Goal: Information Seeking & Learning: Find specific fact

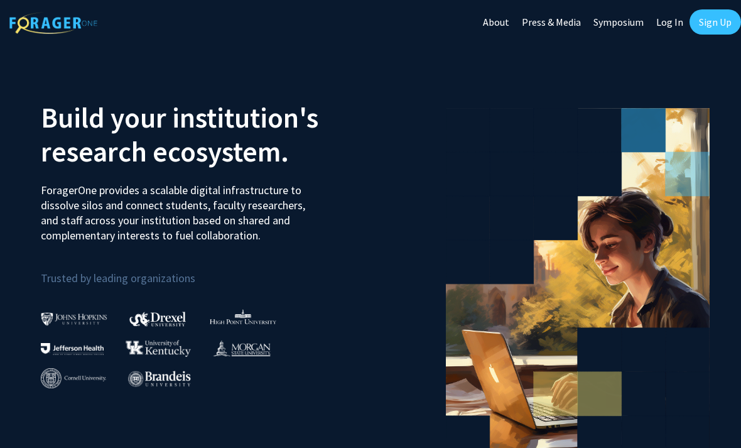
click at [667, 21] on link "Log In" at bounding box center [670, 22] width 40 height 44
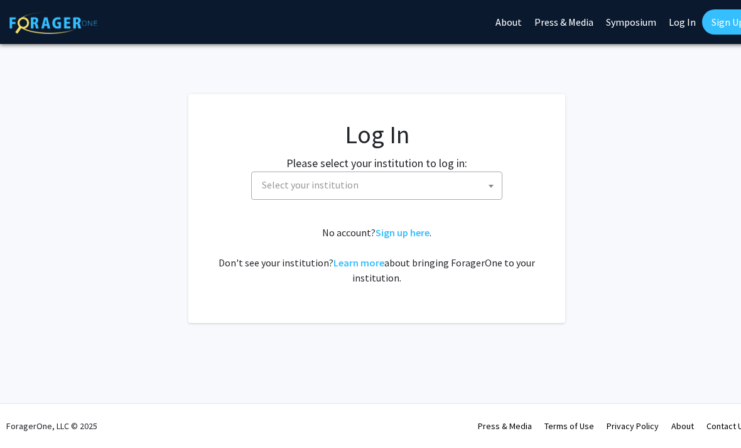
click at [439, 189] on span "Select your institution" at bounding box center [379, 185] width 245 height 26
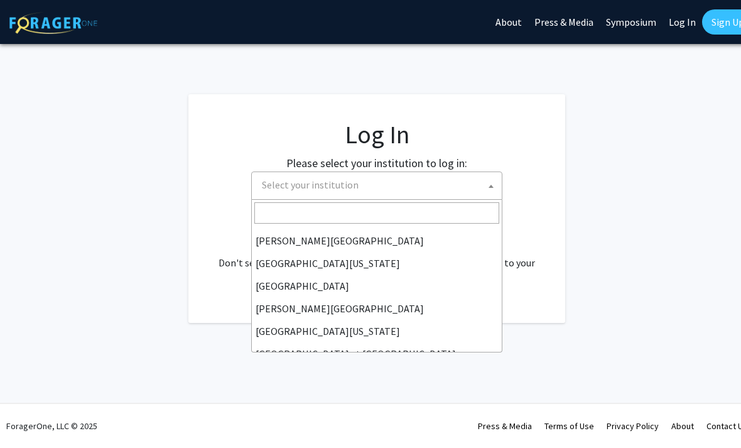
scroll to position [355, 0]
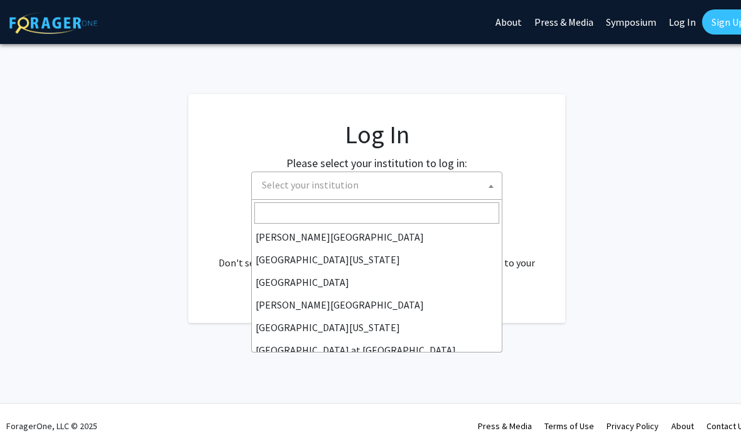
select select "24"
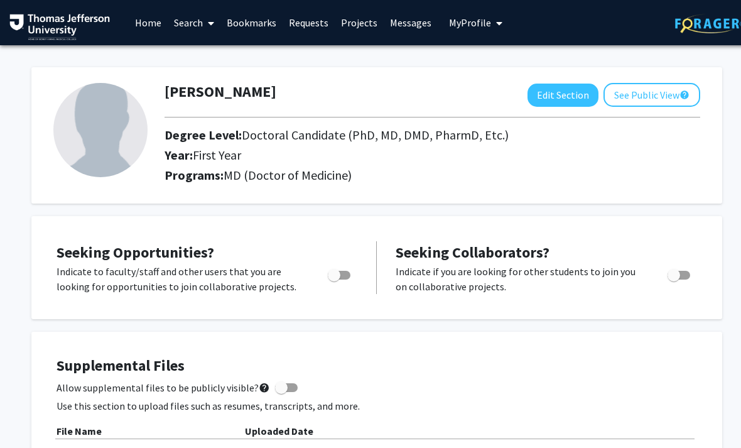
click at [359, 23] on link "Projects" at bounding box center [359, 23] width 49 height 44
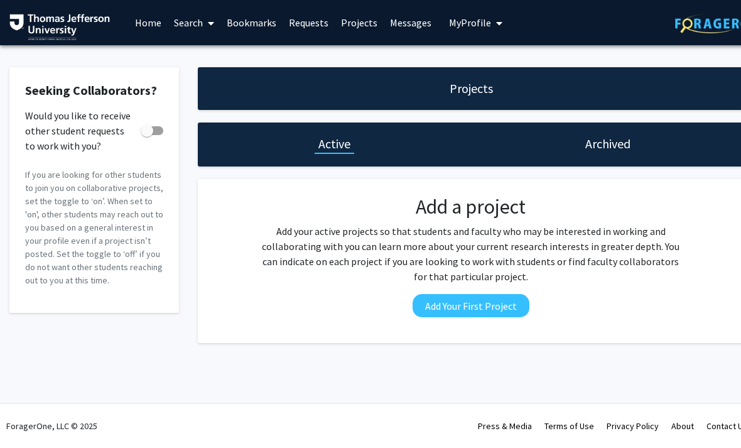
click at [225, 21] on link "Bookmarks" at bounding box center [251, 23] width 62 height 44
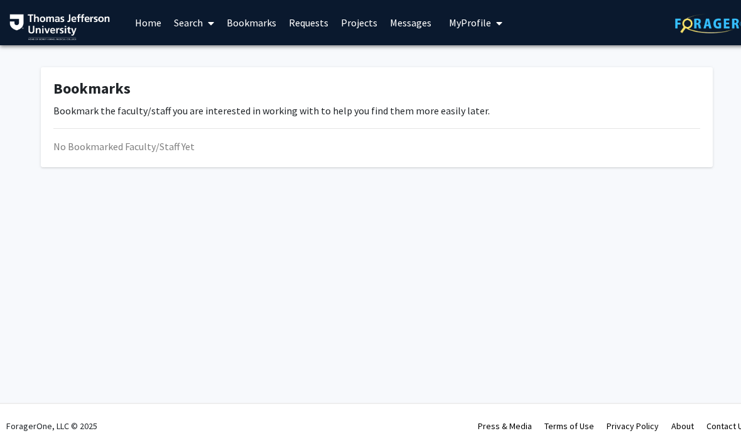
click at [208, 35] on span at bounding box center [208, 23] width 11 height 44
click at [240, 57] on span "Faculty/Staff" at bounding box center [214, 57] width 92 height 25
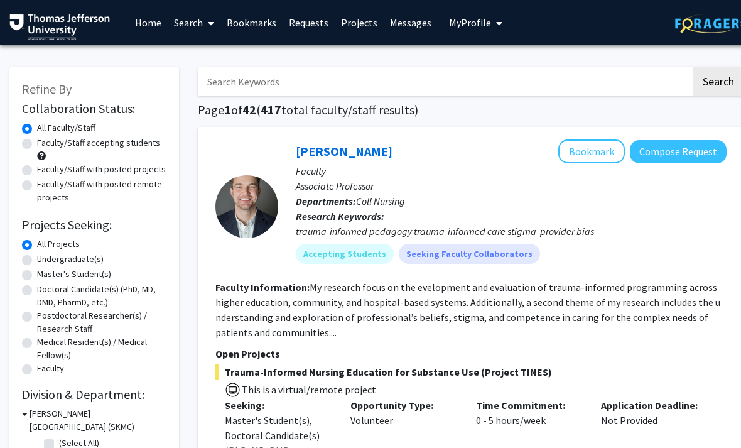
click at [196, 36] on link "Search" at bounding box center [194, 23] width 53 height 44
click at [242, 56] on span "Faculty/Staff" at bounding box center [214, 57] width 92 height 25
click at [332, 85] on input "Search Keywords" at bounding box center [444, 81] width 493 height 29
click at [448, 77] on input "Adil" at bounding box center [444, 81] width 493 height 29
click at [718, 80] on button "Search" at bounding box center [718, 81] width 51 height 29
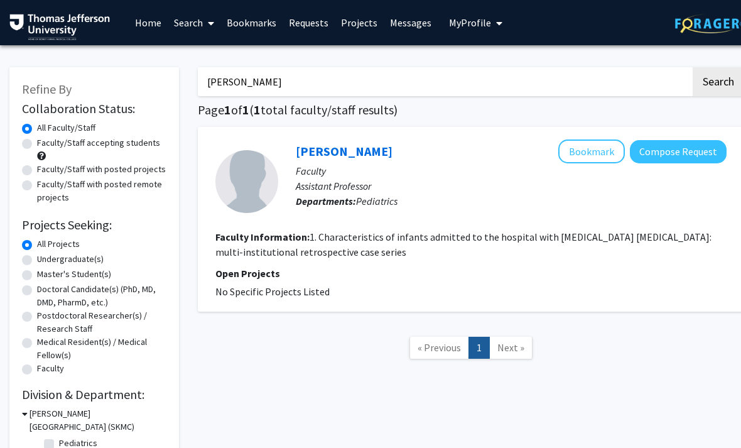
click at [694, 114] on h1 "Page 1 of 1 ( 1 total faculty/staff results)" at bounding box center [471, 109] width 546 height 15
click at [453, 77] on input "Adil solaiman" at bounding box center [444, 81] width 493 height 29
click at [451, 76] on input "A" at bounding box center [444, 81] width 493 height 29
click at [718, 80] on button "Search" at bounding box center [718, 81] width 51 height 29
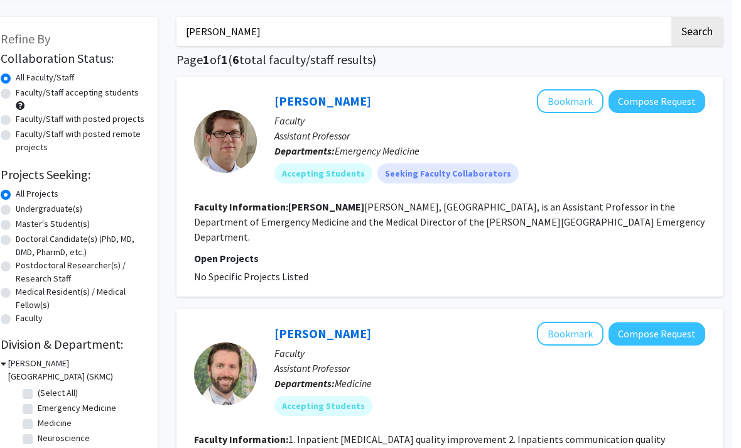
scroll to position [0, 13]
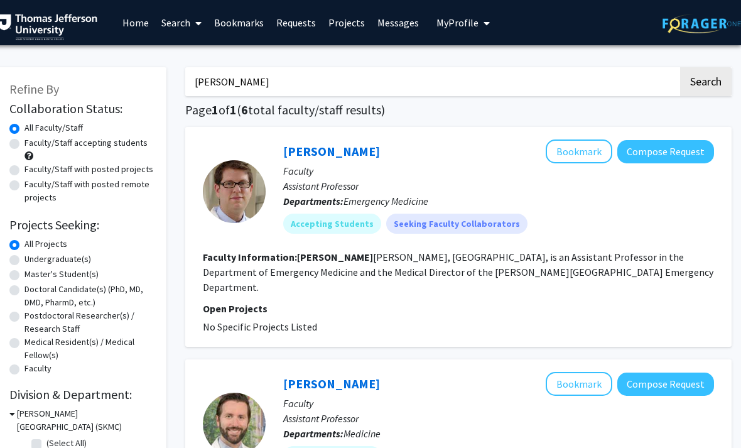
click at [630, 78] on input "Alan Kubric" at bounding box center [431, 81] width 493 height 29
type input "A"
click at [705, 80] on button "Search" at bounding box center [705, 81] width 51 height 29
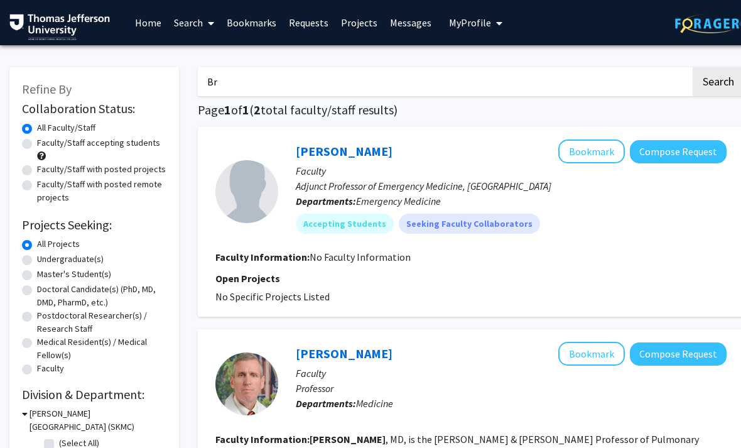
type input "B"
click at [718, 80] on button "Search" at bounding box center [718, 81] width 51 height 29
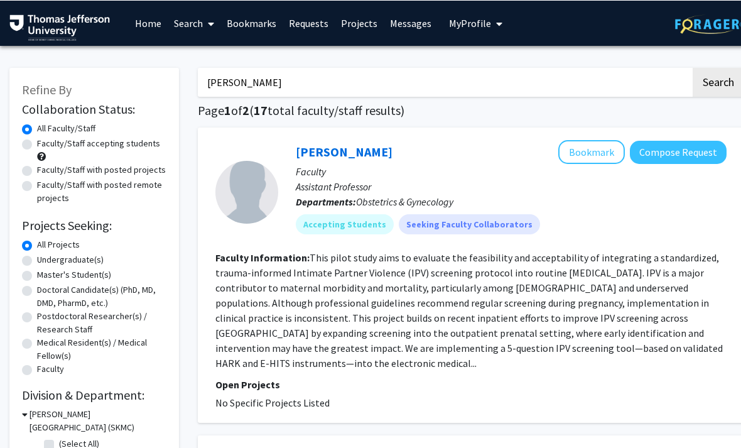
click at [614, 82] on input "Fan Lee" at bounding box center [444, 81] width 493 height 29
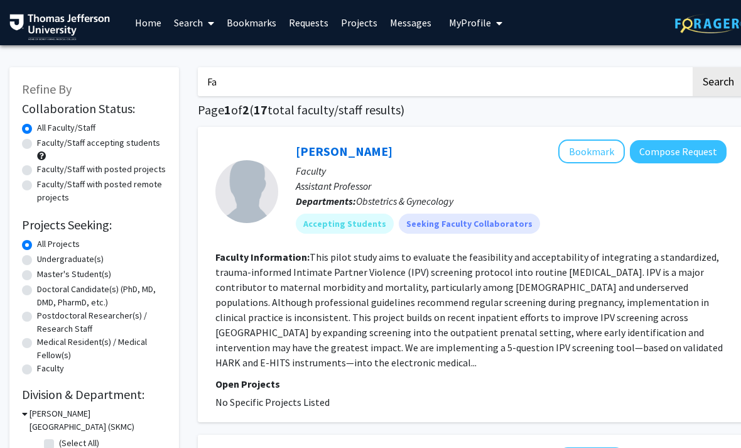
type input "F"
click at [718, 80] on button "Search" at bounding box center [718, 81] width 51 height 29
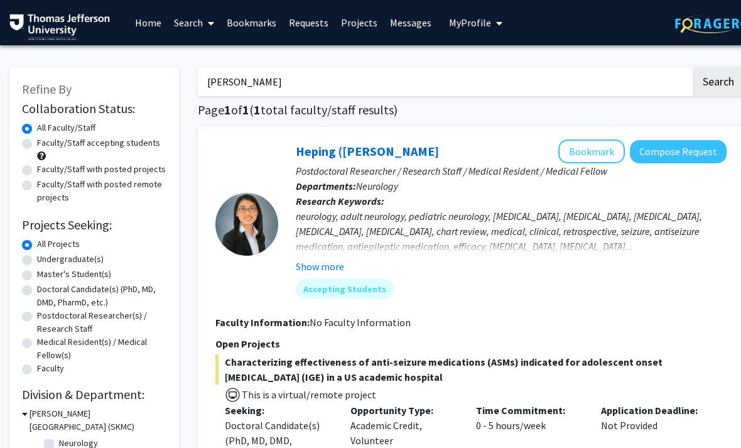
click at [563, 87] on input "Heping Zheng" at bounding box center [444, 81] width 493 height 29
click at [718, 80] on button "Search" at bounding box center [718, 81] width 51 height 29
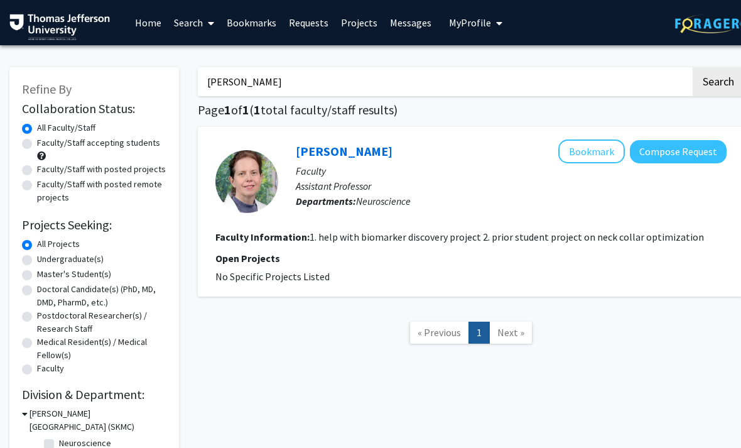
click at [663, 85] on input "Hristelina ilieva" at bounding box center [444, 81] width 493 height 29
type input "H"
click at [718, 80] on button "Search" at bounding box center [718, 81] width 51 height 29
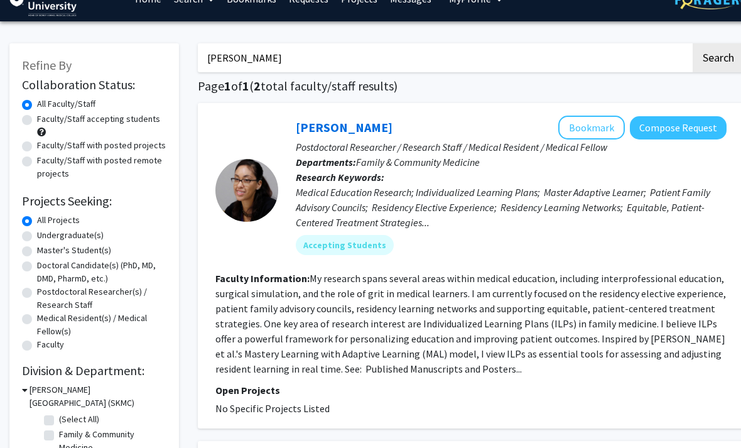
scroll to position [21, 0]
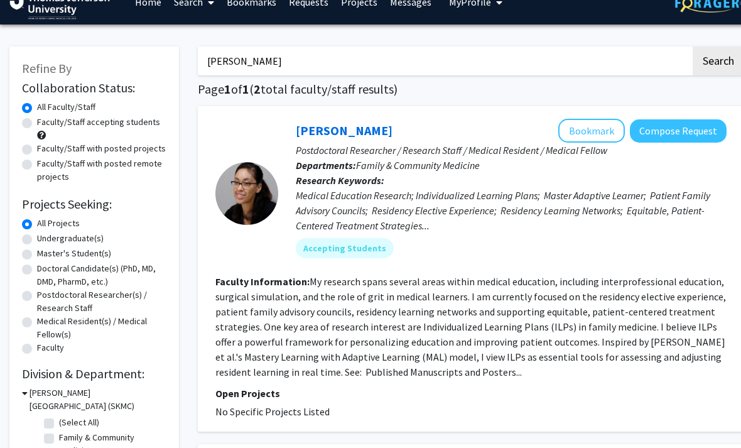
click at [666, 63] on input "Karla Felix" at bounding box center [444, 60] width 493 height 29
type input "K"
click at [718, 60] on button "Search" at bounding box center [718, 60] width 51 height 29
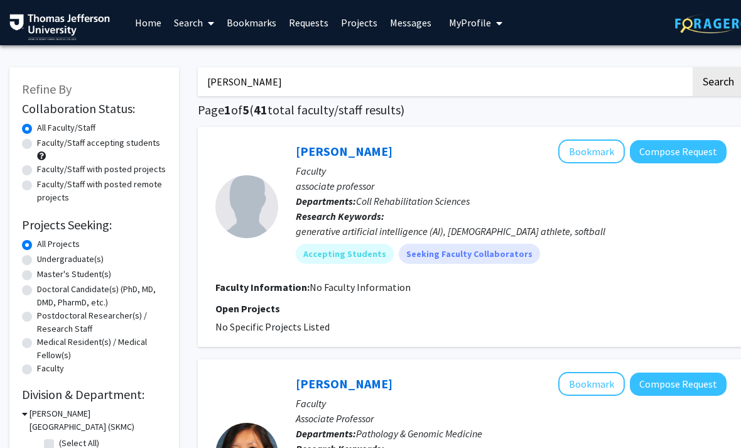
click at [591, 89] on input "Erin seifert" at bounding box center [444, 81] width 493 height 29
type input "E"
click at [718, 80] on button "Search" at bounding box center [718, 81] width 51 height 29
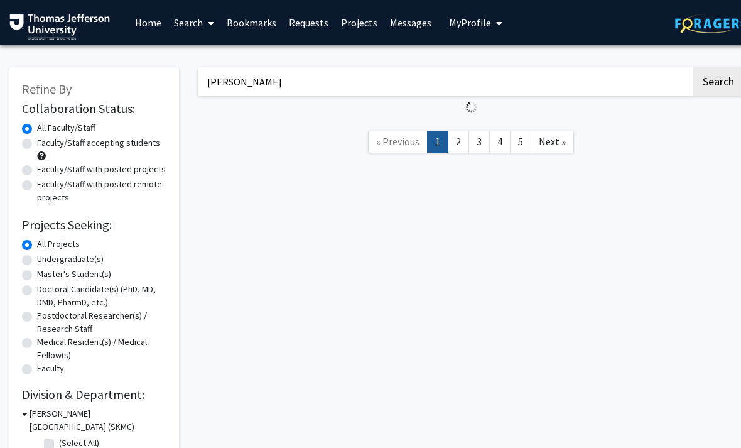
click at [718, 80] on button "Search" at bounding box center [718, 81] width 51 height 29
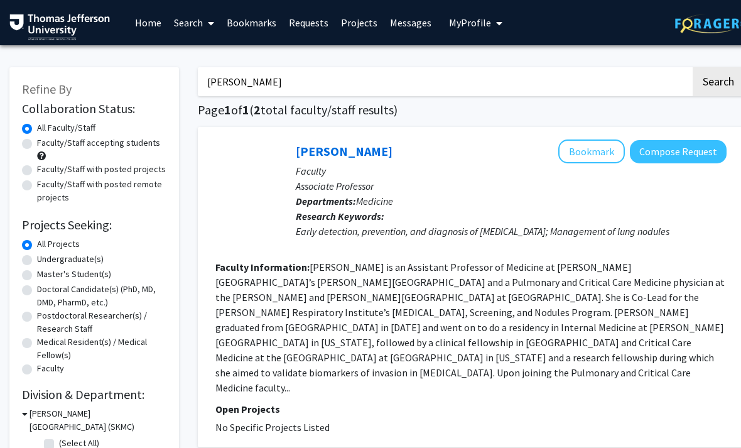
click at [718, 80] on button "Search" at bounding box center [718, 81] width 51 height 29
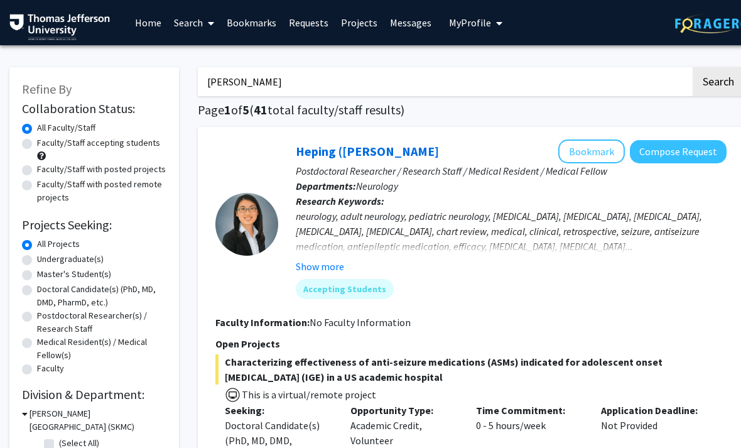
click at [237, 83] on input "Jule ann hestenberg" at bounding box center [444, 81] width 493 height 29
click at [718, 80] on button "Search" at bounding box center [718, 81] width 51 height 29
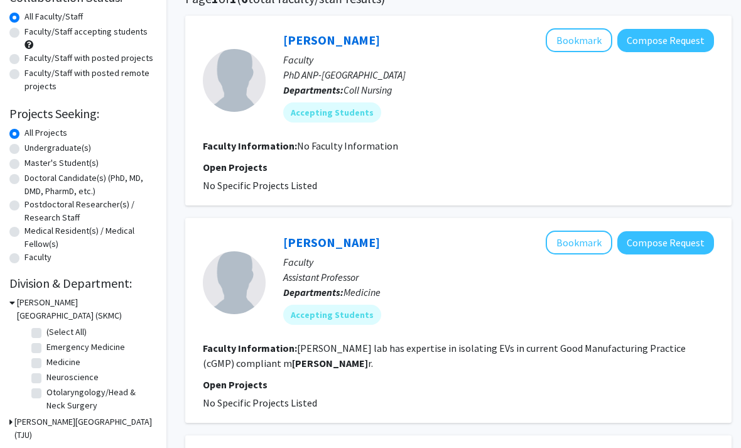
scroll to position [0, 13]
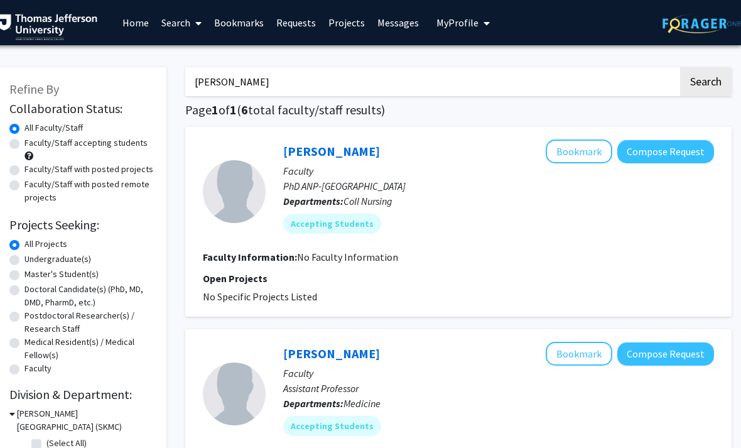
click at [573, 82] on input "Jule Anne hestenberg" at bounding box center [431, 81] width 493 height 29
type input "J"
click at [705, 80] on button "Search" at bounding box center [705, 81] width 51 height 29
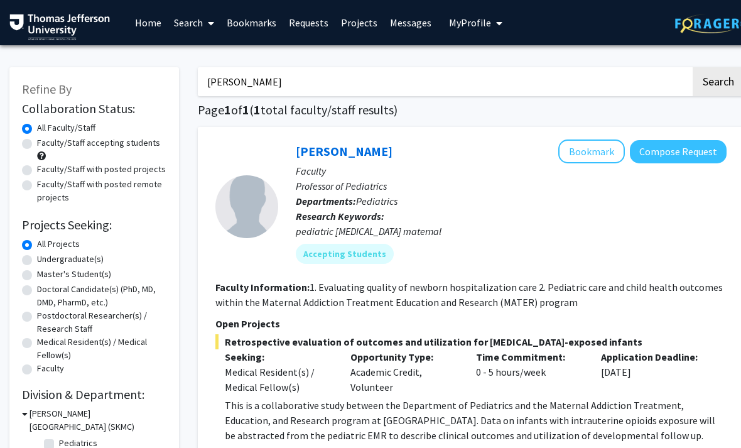
click at [634, 85] on input "Neera goyal" at bounding box center [444, 81] width 493 height 29
click at [718, 80] on button "Search" at bounding box center [718, 81] width 51 height 29
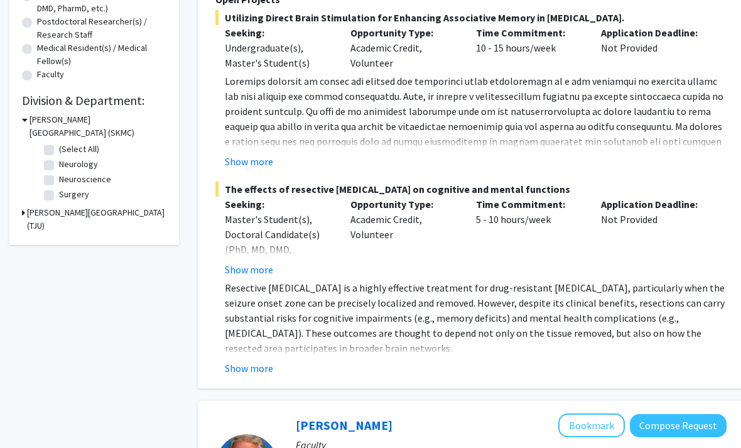
scroll to position [294, 0]
click at [269, 360] on button "Show more" at bounding box center [249, 367] width 48 height 15
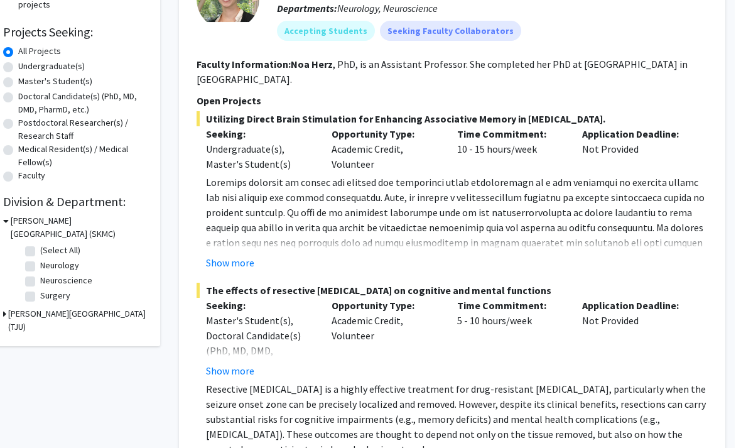
scroll to position [0, 13]
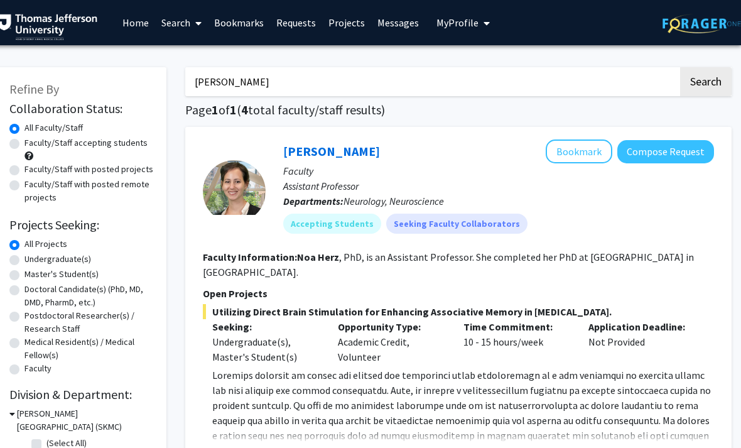
click at [644, 83] on input "Noa herz" at bounding box center [431, 81] width 493 height 29
type input "N"
click at [705, 80] on button "Search" at bounding box center [705, 81] width 51 height 29
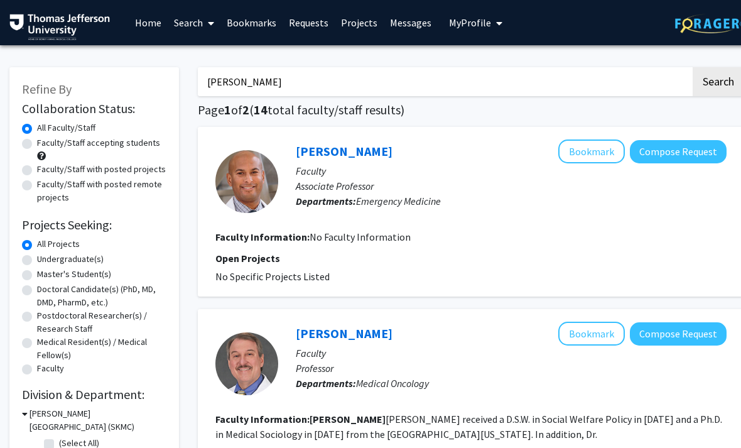
click at [661, 78] on input "Ronald hall" at bounding box center [444, 81] width 493 height 29
click at [591, 94] on input "Rosemary Frasso" at bounding box center [444, 81] width 493 height 29
click at [718, 80] on button "Search" at bounding box center [718, 81] width 51 height 29
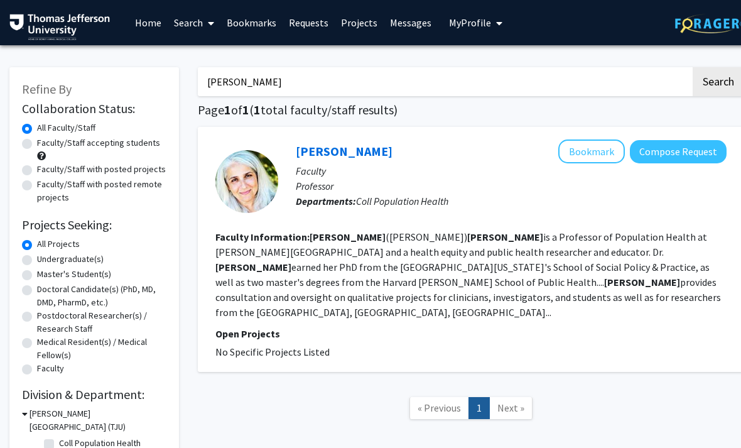
click at [593, 80] on input "Rosemary Frasso" at bounding box center [444, 81] width 493 height 29
type input "R"
type input "Vitality alexeev"
click at [718, 80] on button "Search" at bounding box center [718, 81] width 51 height 29
